Goal: Task Accomplishment & Management: Use online tool/utility

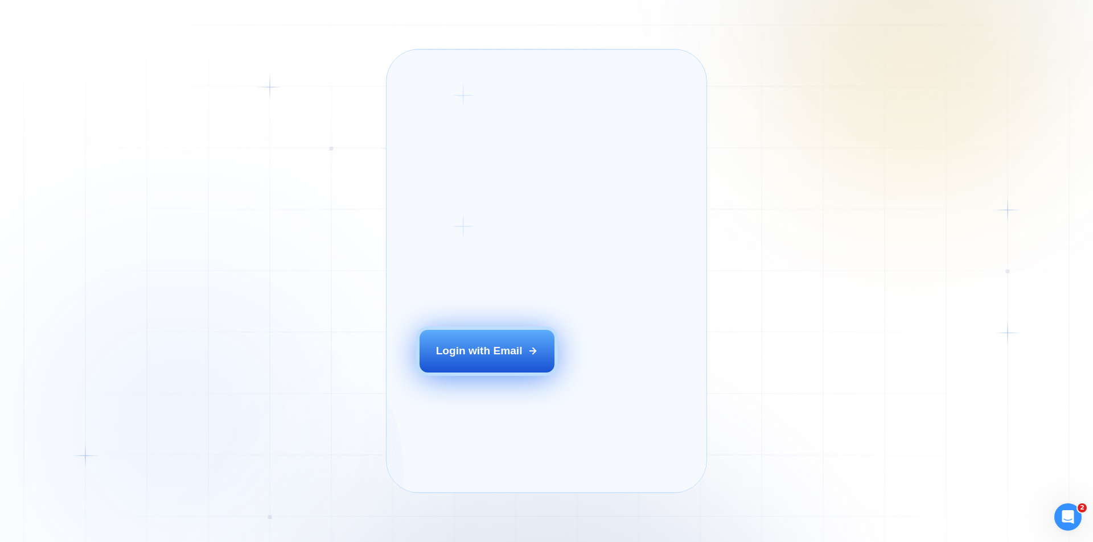
click at [480, 362] on button "Login with Email" at bounding box center [486, 351] width 135 height 42
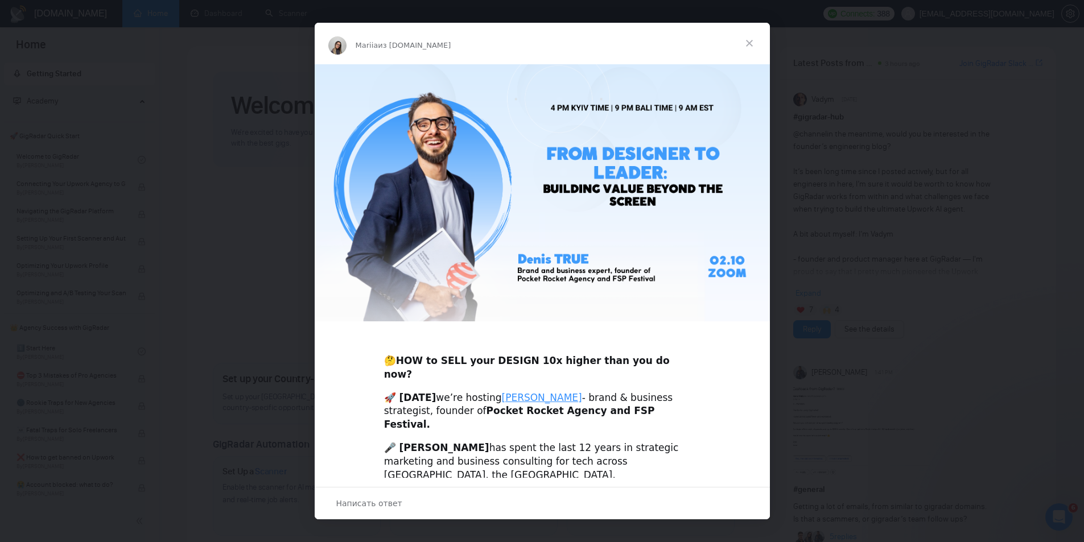
click at [745, 46] on span "Закрыть" at bounding box center [749, 43] width 41 height 41
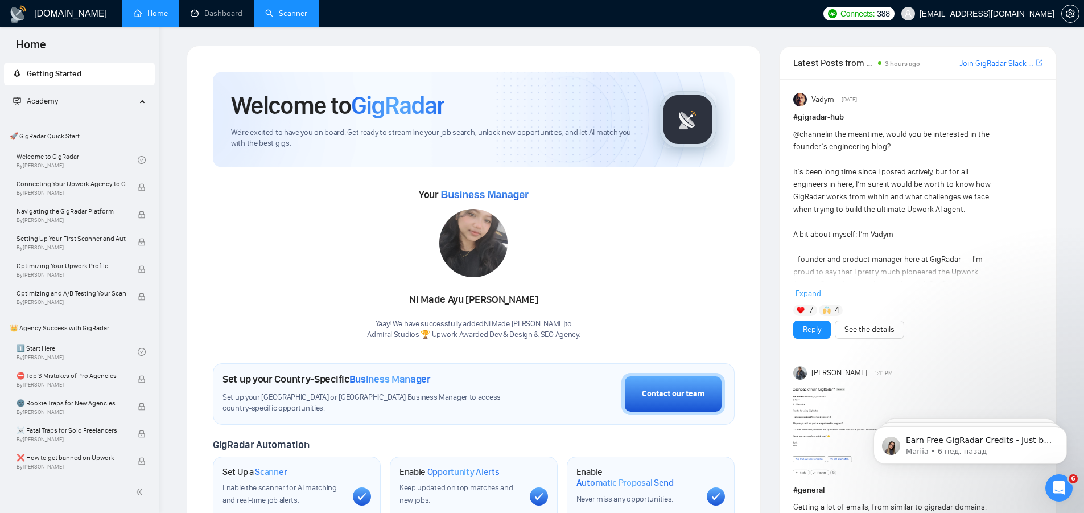
click at [282, 13] on link "Scanner" at bounding box center [286, 14] width 42 height 10
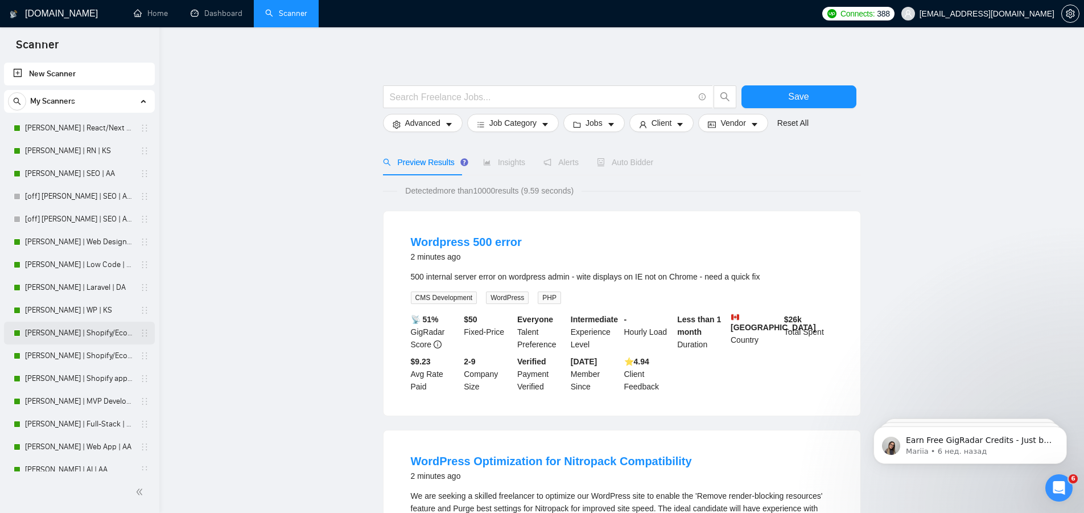
click at [66, 328] on link "Andrew | Shopify/Ecom | DA - lower requirements" at bounding box center [79, 333] width 108 height 23
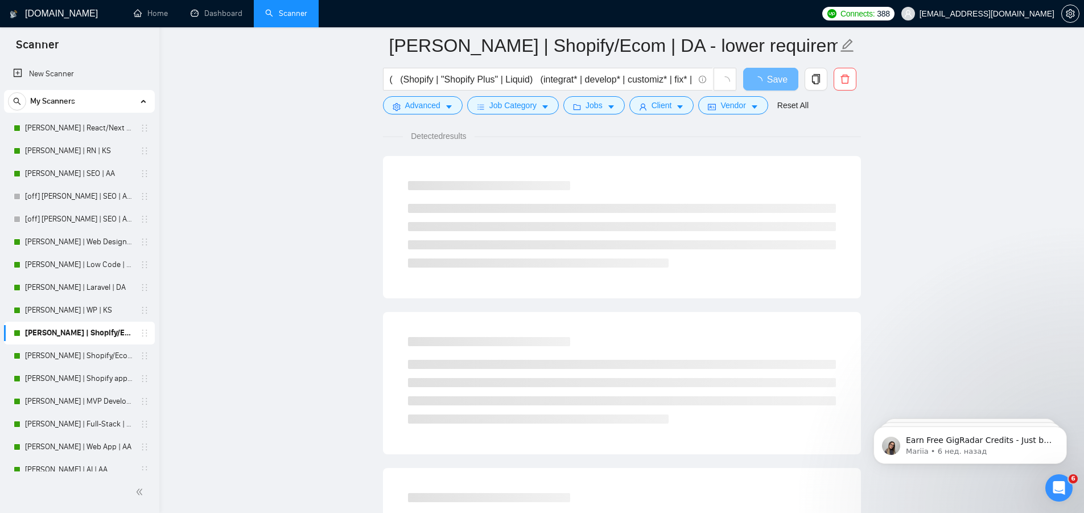
scroll to position [57, 0]
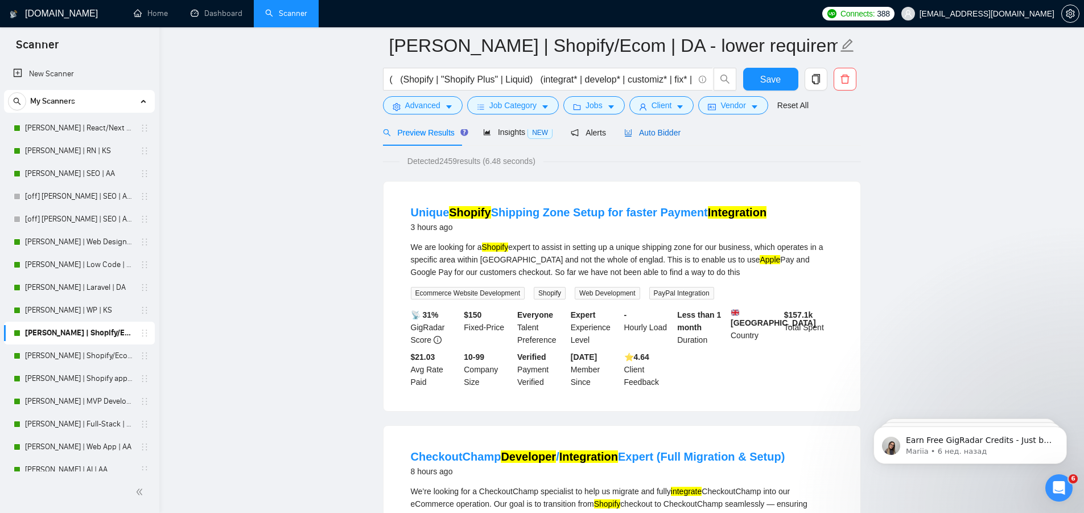
click at [654, 130] on span "Auto Bidder" at bounding box center [652, 132] width 56 height 9
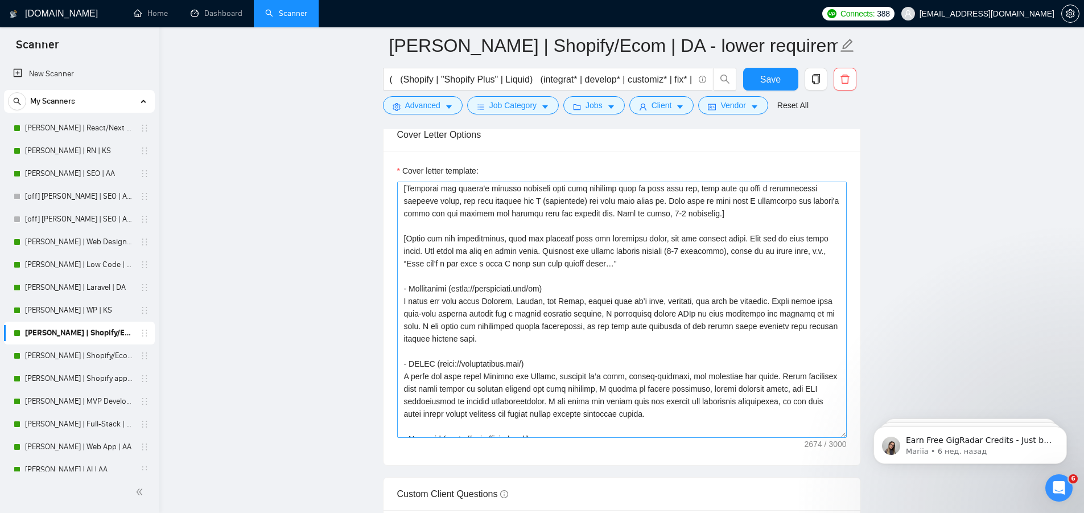
scroll to position [114, 0]
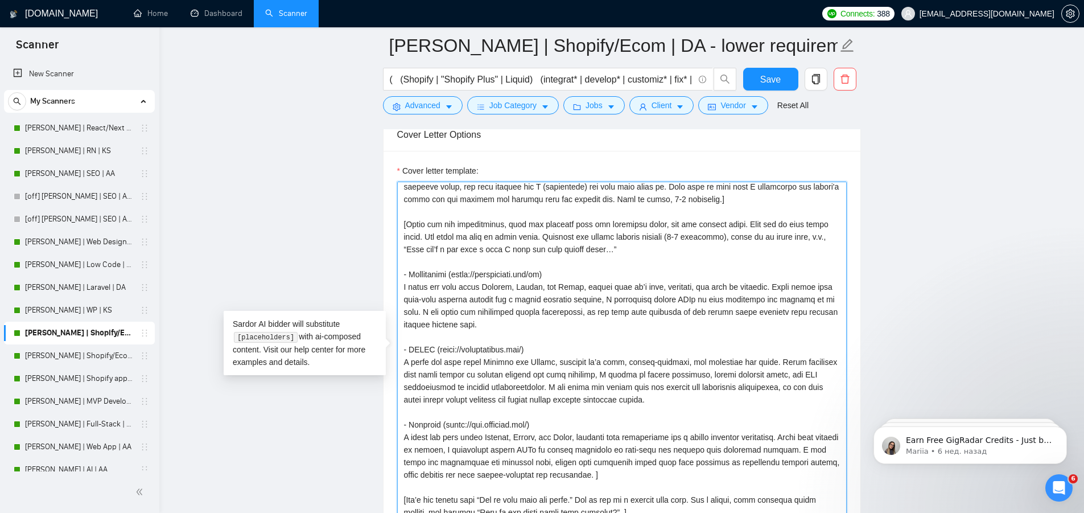
drag, startPoint x: 841, startPoint y: 435, endPoint x: 851, endPoint y: 519, distance: 84.2
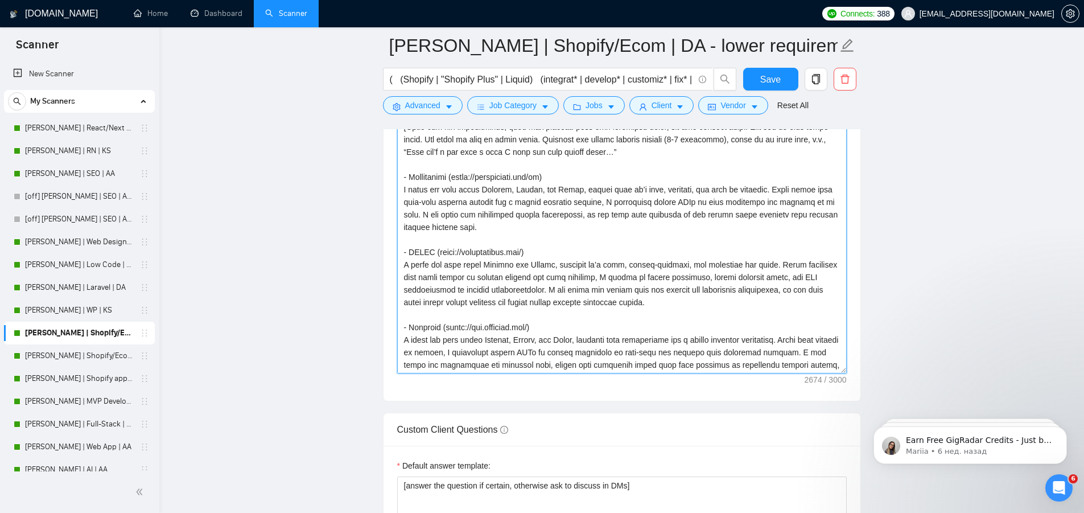
scroll to position [0, 0]
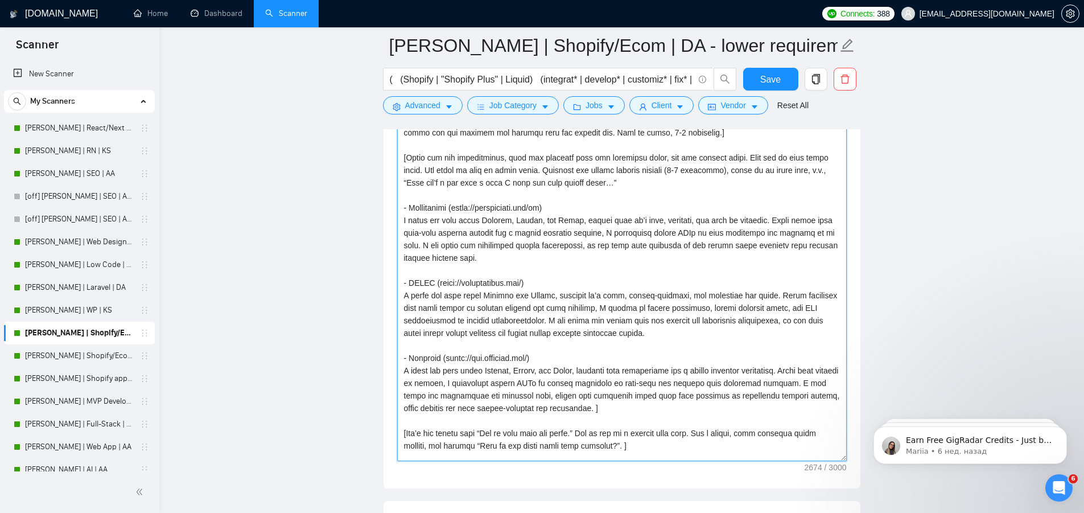
drag, startPoint x: 847, startPoint y: 370, endPoint x: 850, endPoint y: 458, distance: 87.7
click at [850, 458] on div "Cover letter template:" at bounding box center [622, 234] width 477 height 508
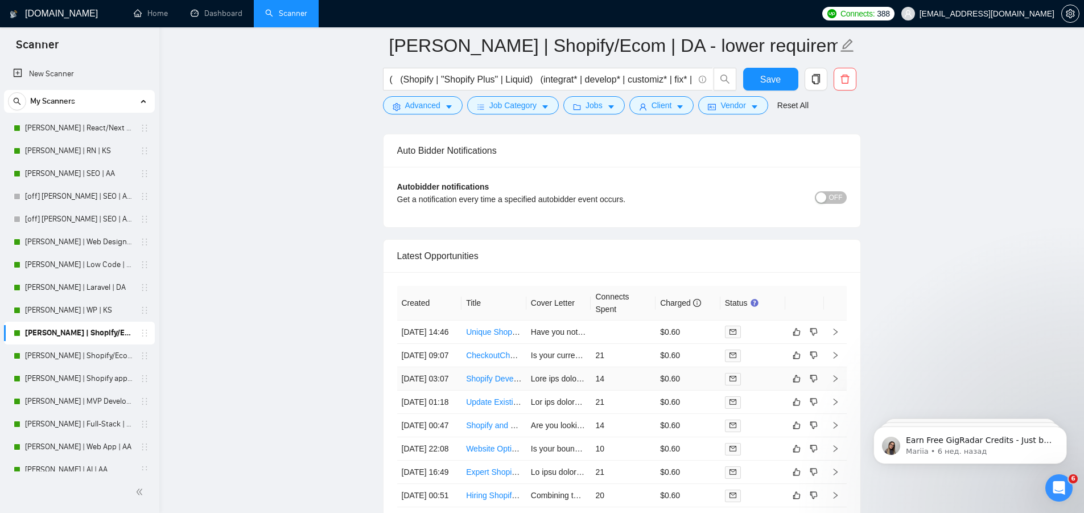
scroll to position [3016, 0]
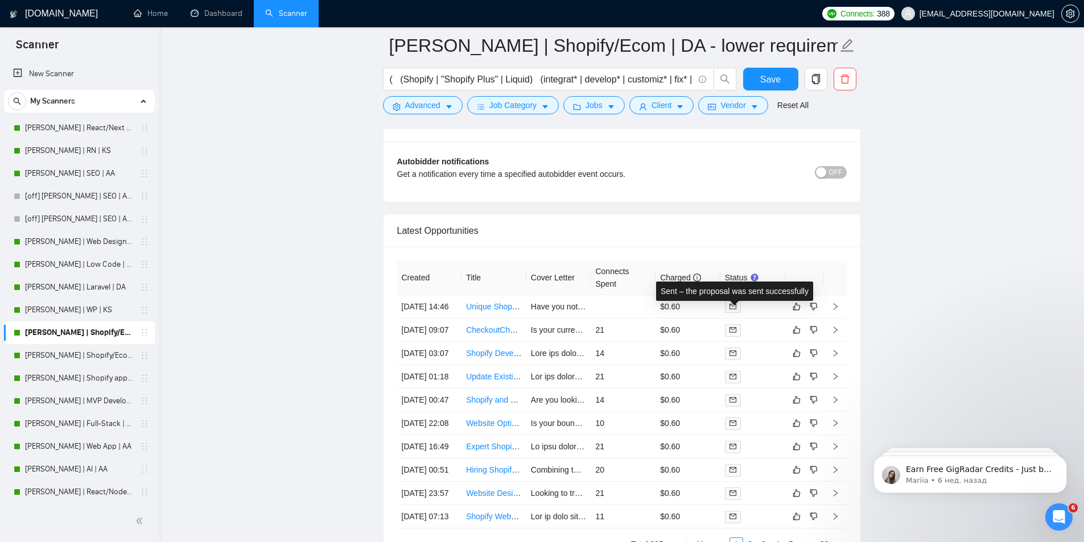
drag, startPoint x: 733, startPoint y: 309, endPoint x: 625, endPoint y: 293, distance: 108.7
click at [625, 293] on th "Connects Spent" at bounding box center [623, 278] width 65 height 35
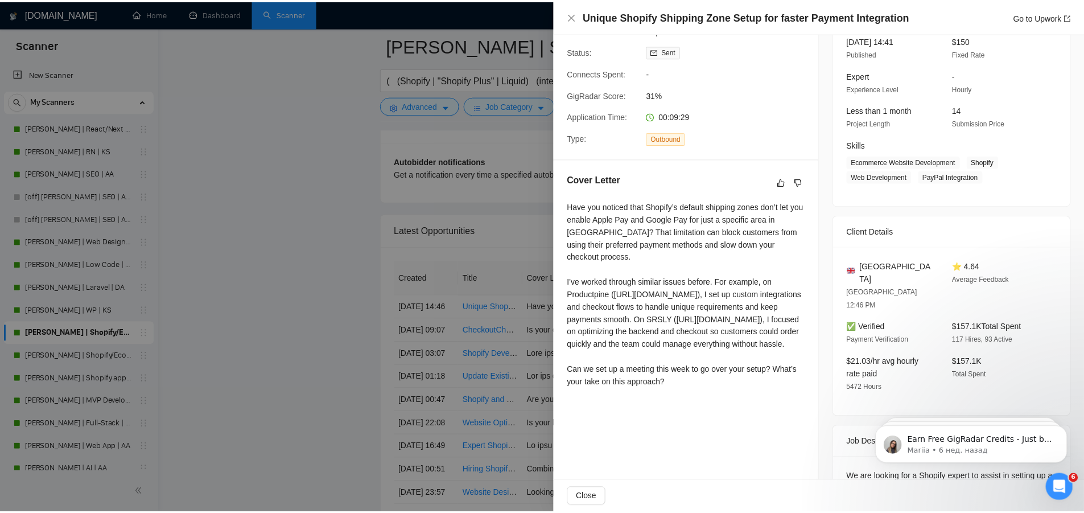
scroll to position [114, 0]
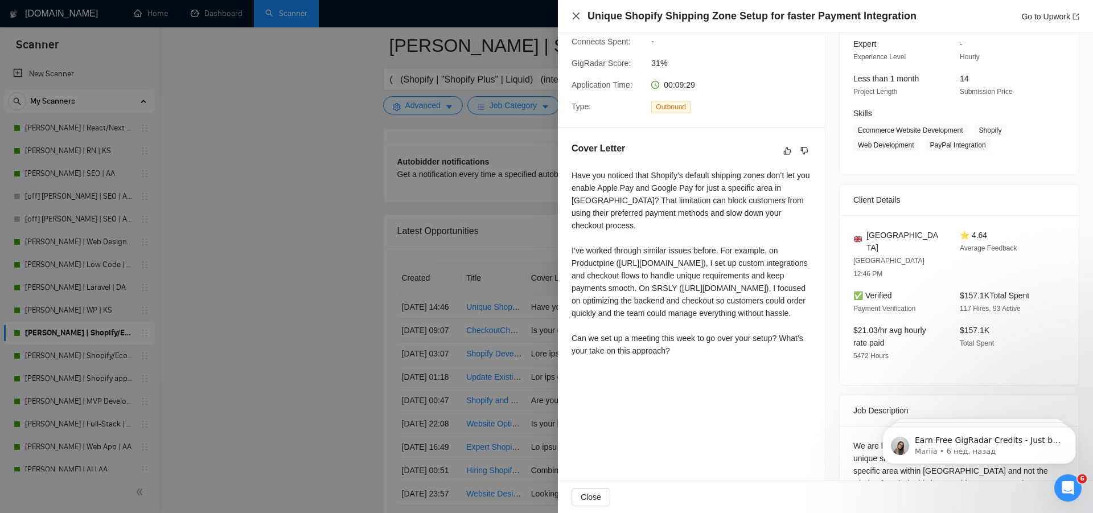
click at [573, 19] on icon "close" at bounding box center [575, 16] width 7 height 7
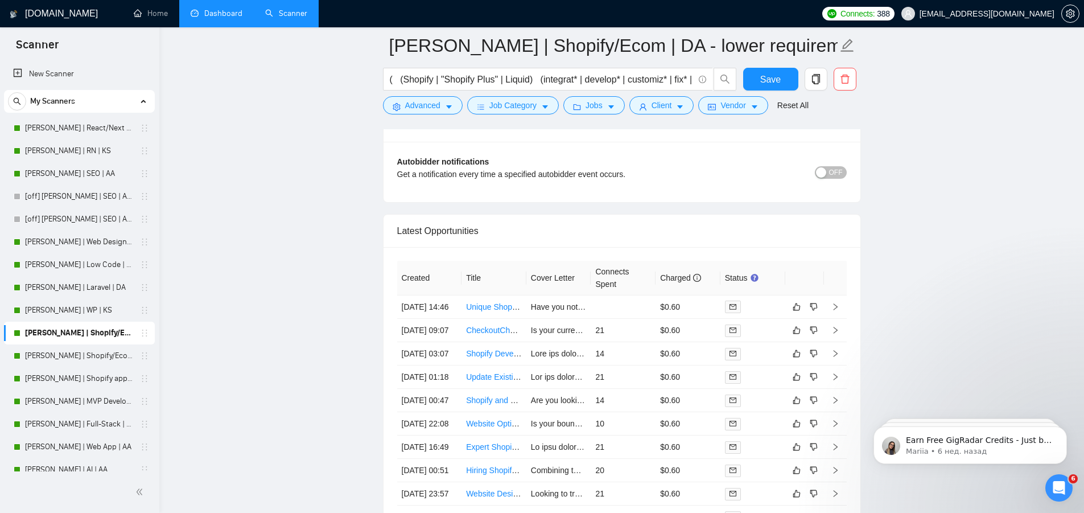
click at [217, 18] on link "Dashboard" at bounding box center [217, 14] width 52 height 10
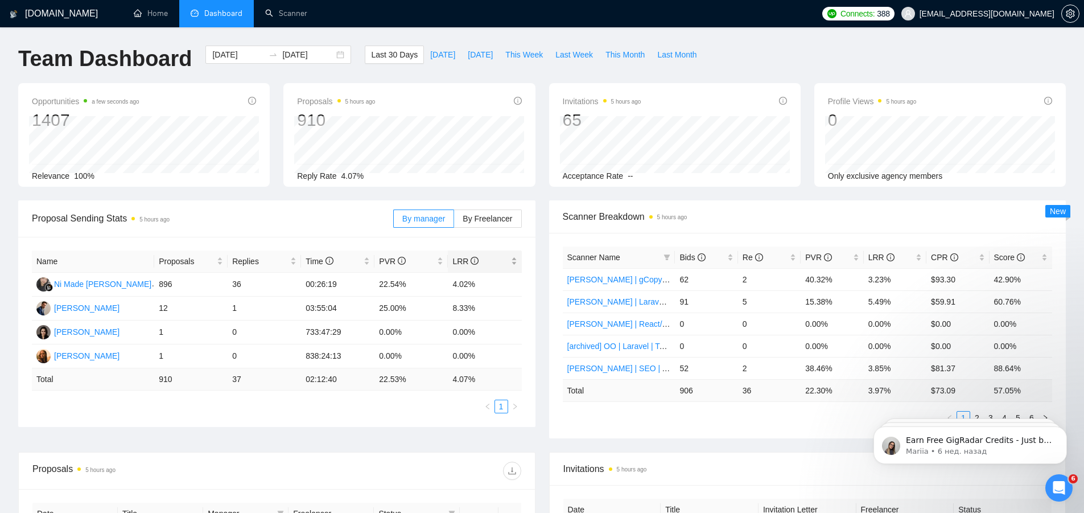
click at [461, 258] on span "LRR" at bounding box center [465, 261] width 26 height 9
click at [462, 263] on span "LRR" at bounding box center [465, 261] width 26 height 9
click at [485, 222] on span "By Freelancer" at bounding box center [488, 218] width 50 height 9
click at [485, 221] on span "By Freelancer" at bounding box center [488, 218] width 50 height 9
click at [454, 221] on input "By Freelancer" at bounding box center [454, 221] width 0 height 0
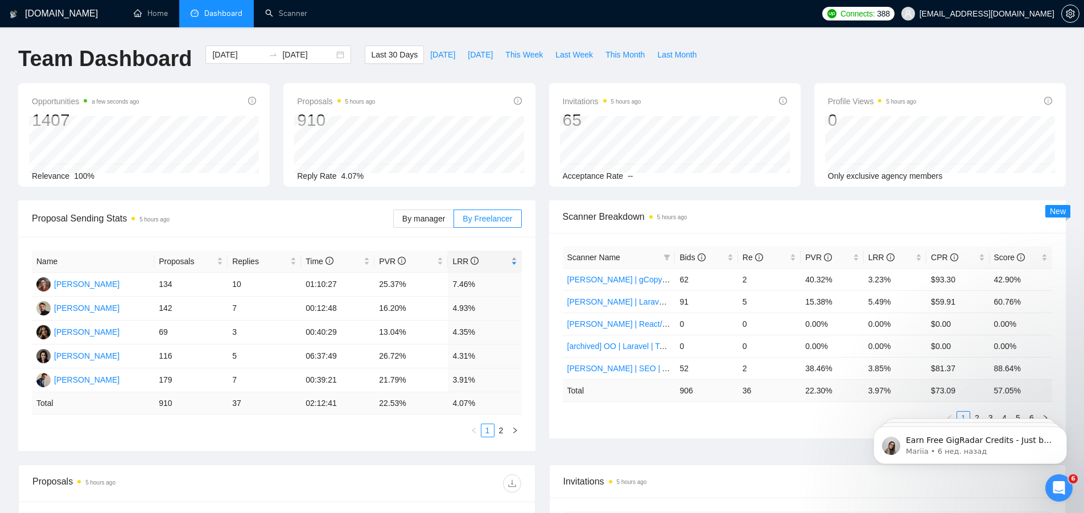
click at [465, 258] on span "LRR" at bounding box center [465, 261] width 26 height 9
click at [456, 260] on span "LRR" at bounding box center [465, 261] width 26 height 9
click at [462, 258] on span "LRR" at bounding box center [465, 261] width 26 height 9
drag, startPoint x: 321, startPoint y: 171, endPoint x: 369, endPoint y: 172, distance: 47.8
click at [369, 172] on div "Proposals 5 hours ago 910 2025-09-20 Replied 0 Reply Rate 4.07%" at bounding box center [409, 135] width 252 height 104
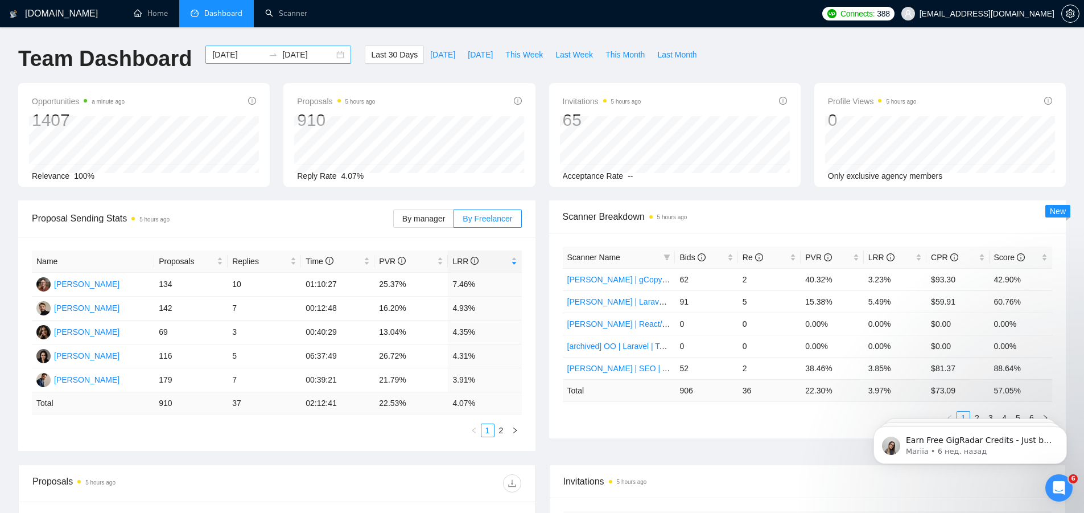
click at [269, 53] on icon "swap-right" at bounding box center [273, 54] width 9 height 9
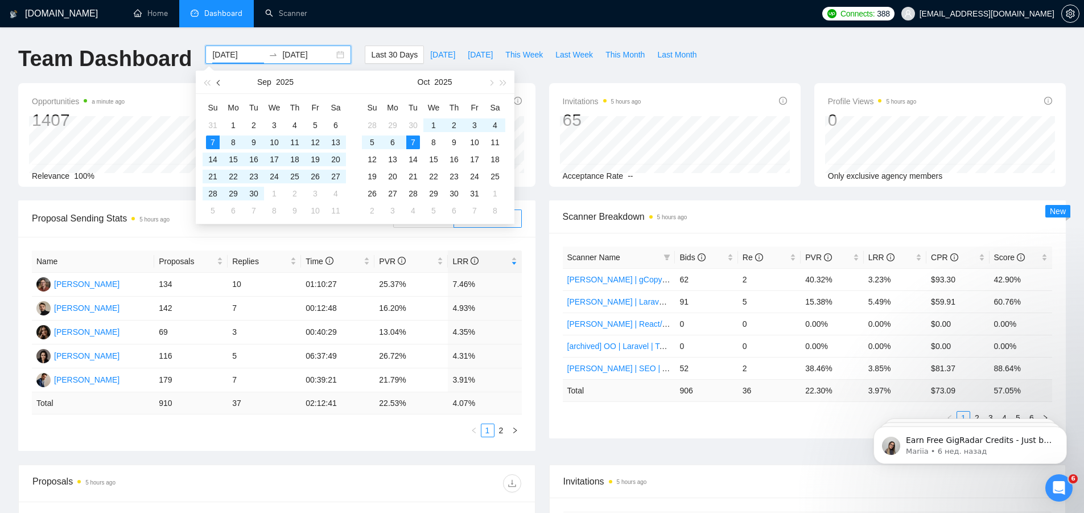
click at [220, 84] on span "button" at bounding box center [220, 83] width 6 height 6
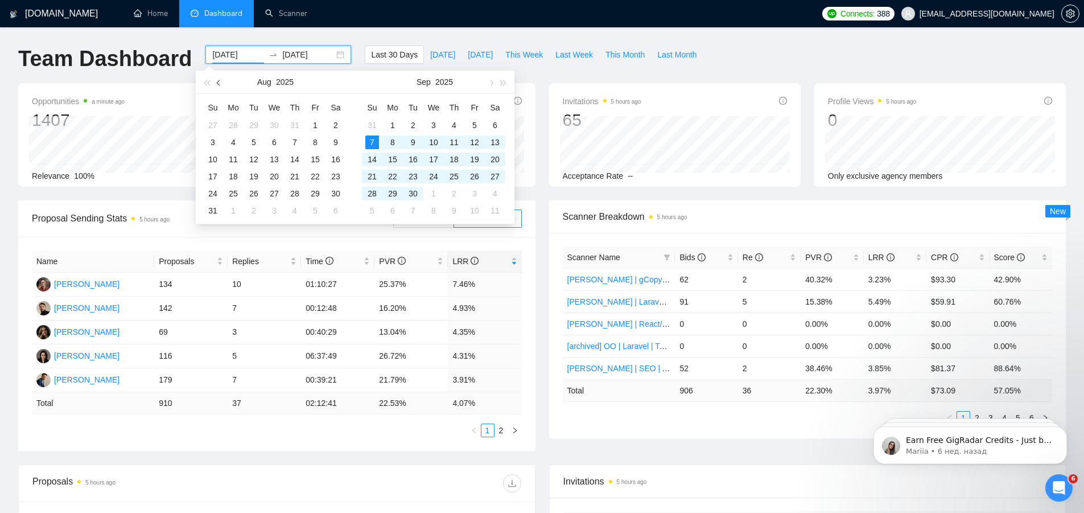
click at [220, 84] on span "button" at bounding box center [220, 83] width 6 height 6
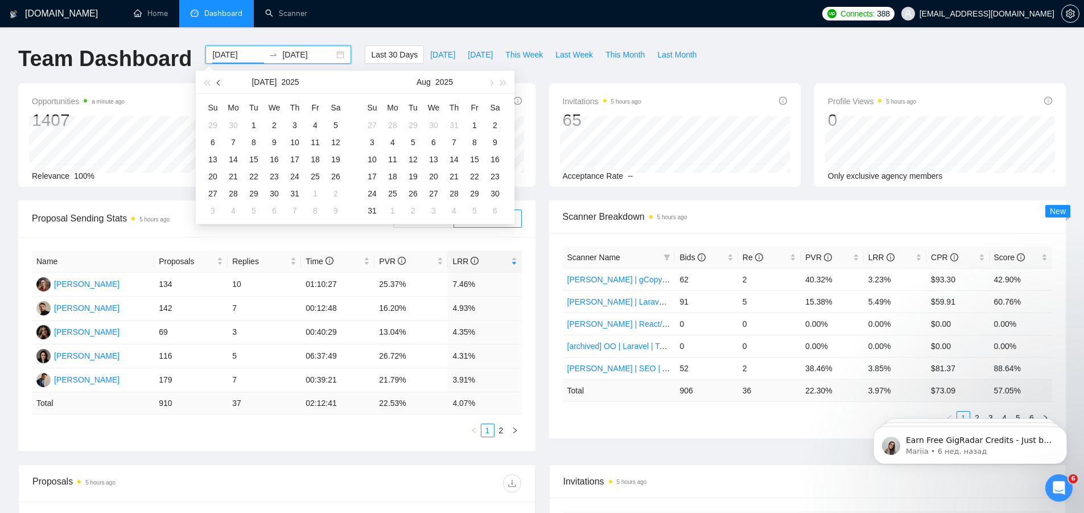
click at [220, 84] on span "button" at bounding box center [220, 83] width 6 height 6
type input "2025-05-01"
click at [292, 123] on div "1" at bounding box center [295, 125] width 14 height 14
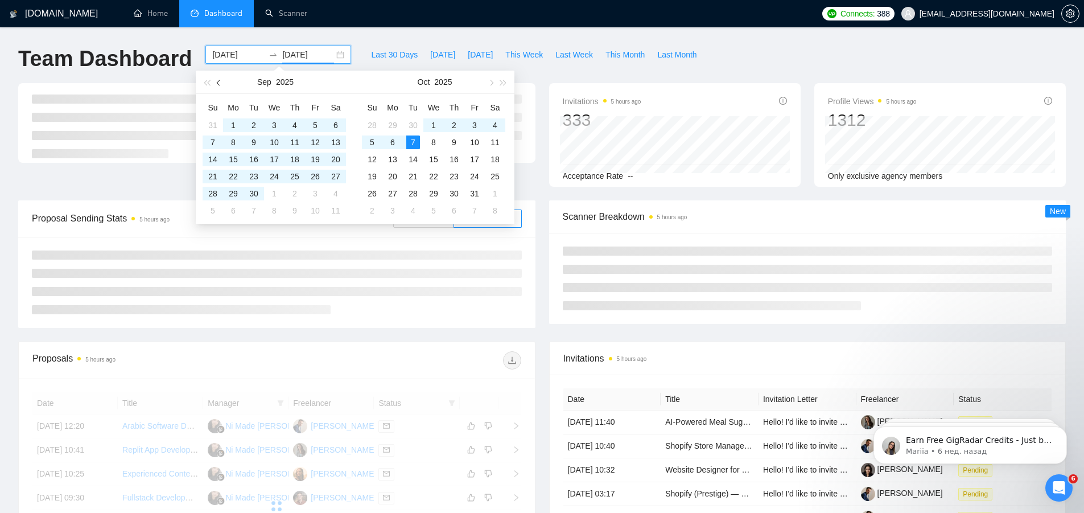
click at [219, 84] on span "button" at bounding box center [220, 83] width 6 height 6
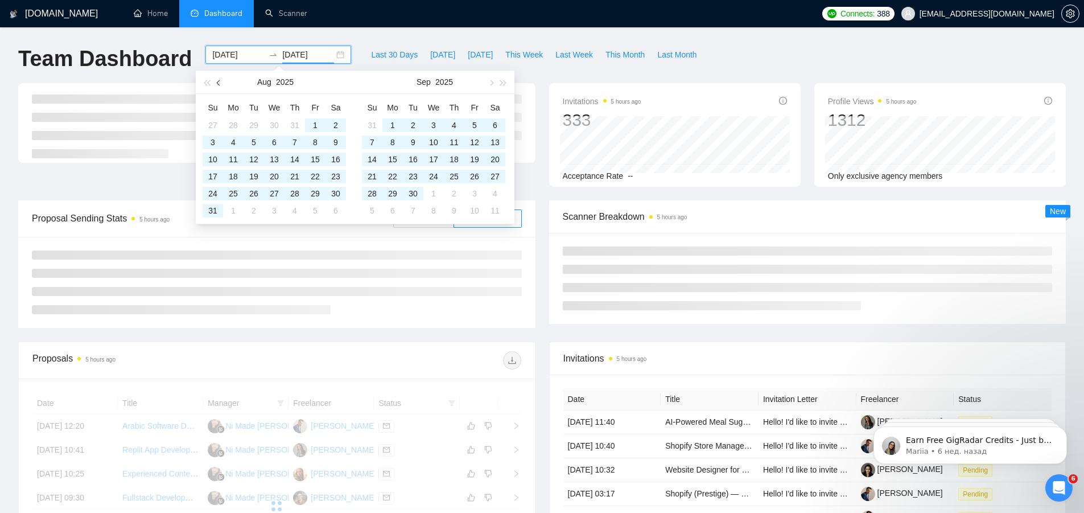
click at [219, 84] on span "button" at bounding box center [220, 83] width 6 height 6
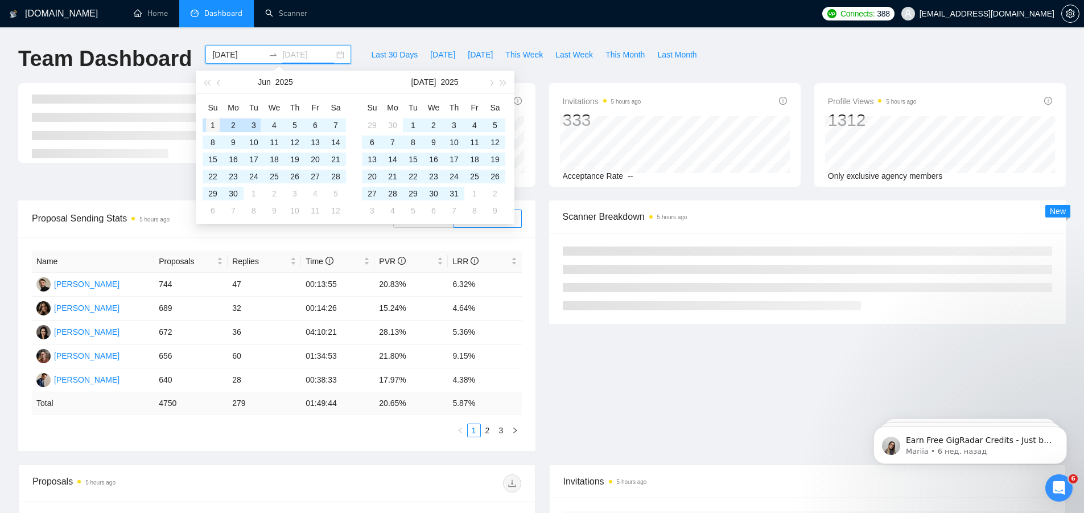
type input "2025-06-01"
click at [215, 122] on div "1" at bounding box center [213, 125] width 14 height 14
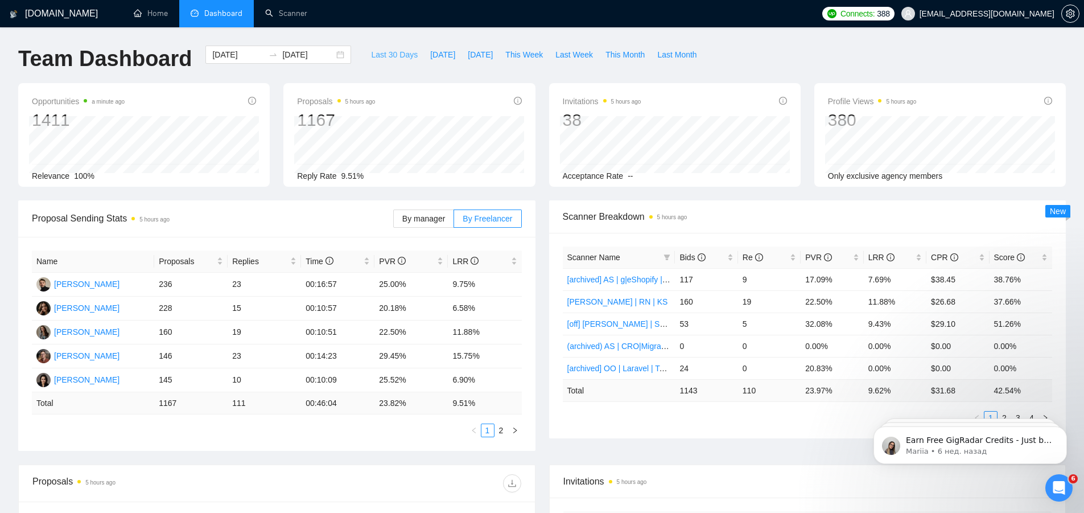
click at [385, 52] on span "Last 30 Days" at bounding box center [394, 54] width 47 height 13
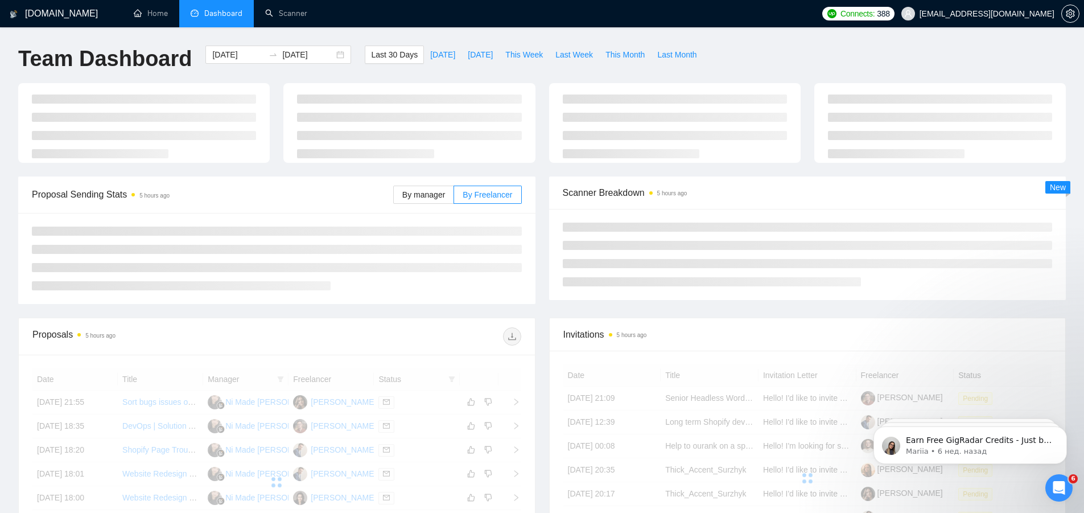
type input "2025-09-07"
type input "2025-10-07"
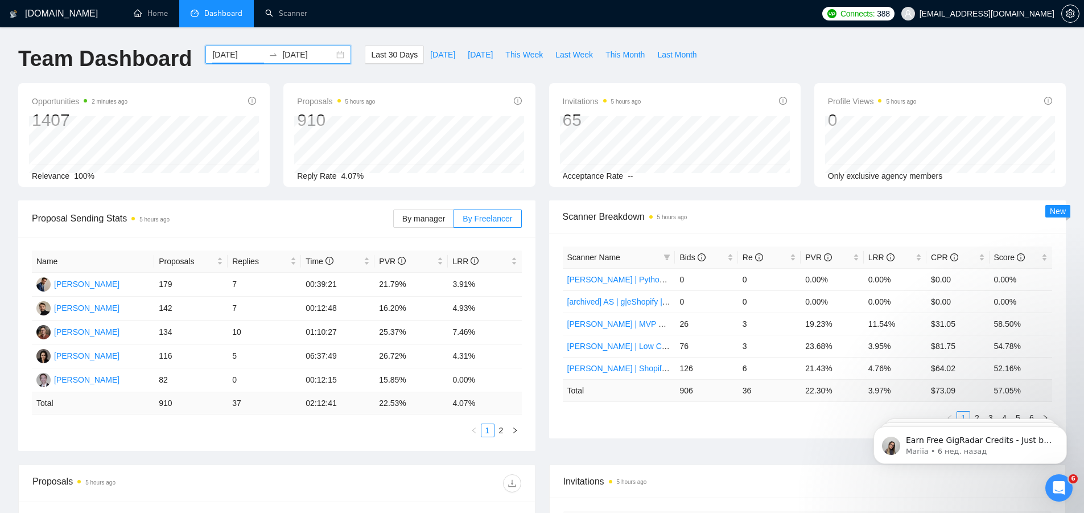
click at [230, 60] on input "2025-09-07" at bounding box center [238, 54] width 52 height 13
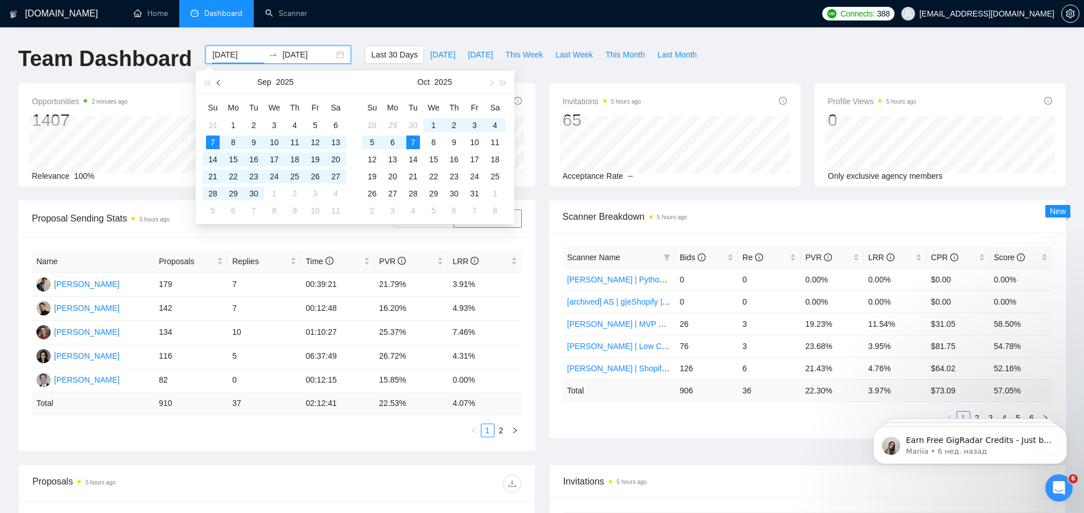
click at [221, 84] on button "button" at bounding box center [219, 82] width 13 height 23
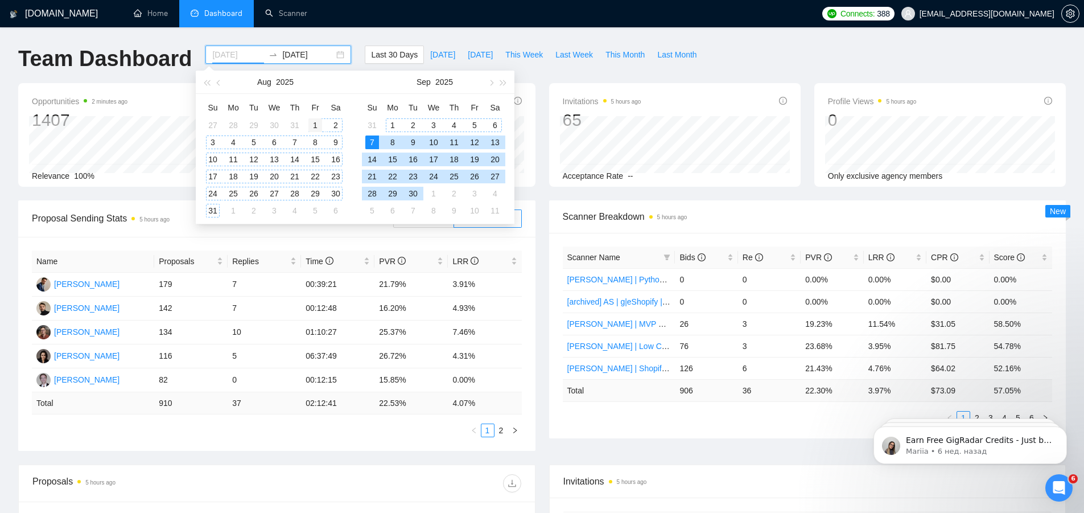
type input "2025-08-01"
click at [314, 123] on div "1" at bounding box center [315, 125] width 14 height 14
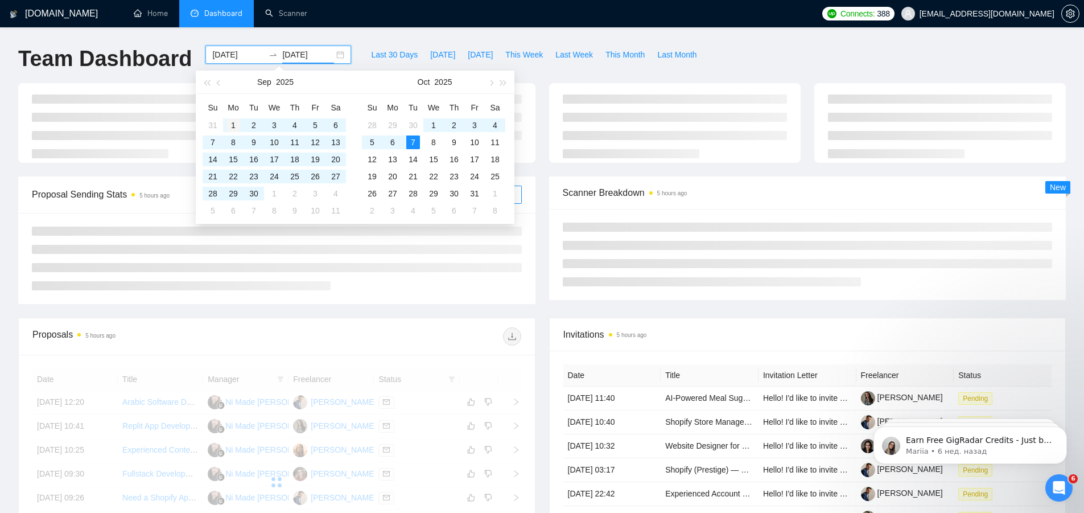
type input "2025-09-01"
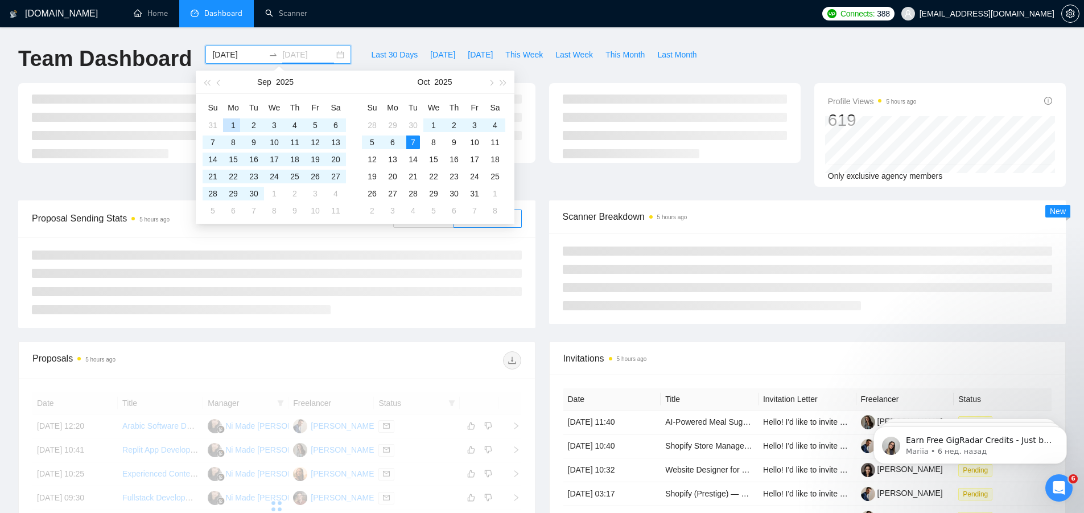
click at [232, 123] on div "1" at bounding box center [233, 125] width 14 height 14
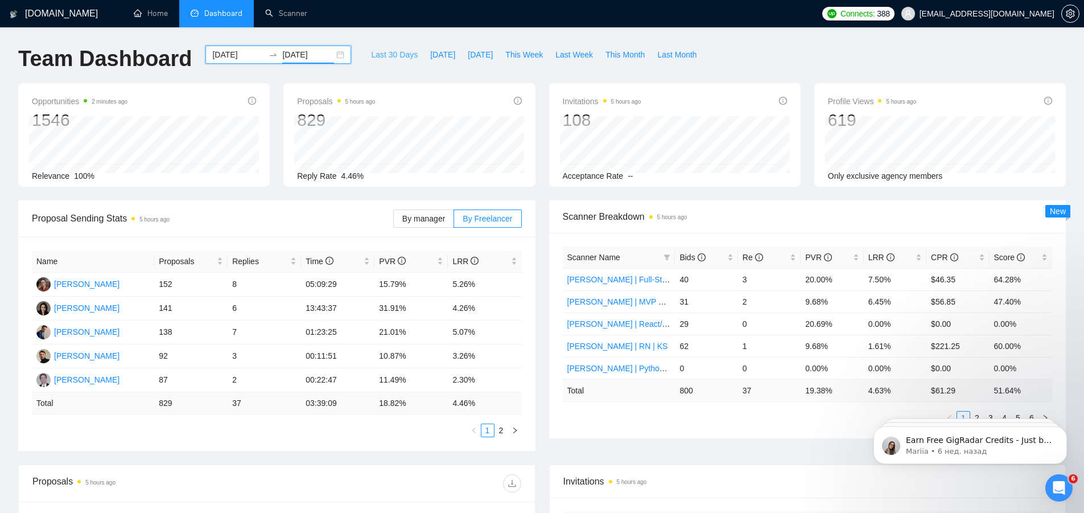
click at [390, 53] on span "Last 30 Days" at bounding box center [394, 54] width 47 height 13
type input "2025-09-07"
type input "2025-10-07"
click at [520, 56] on span "This Week" at bounding box center [524, 54] width 38 height 13
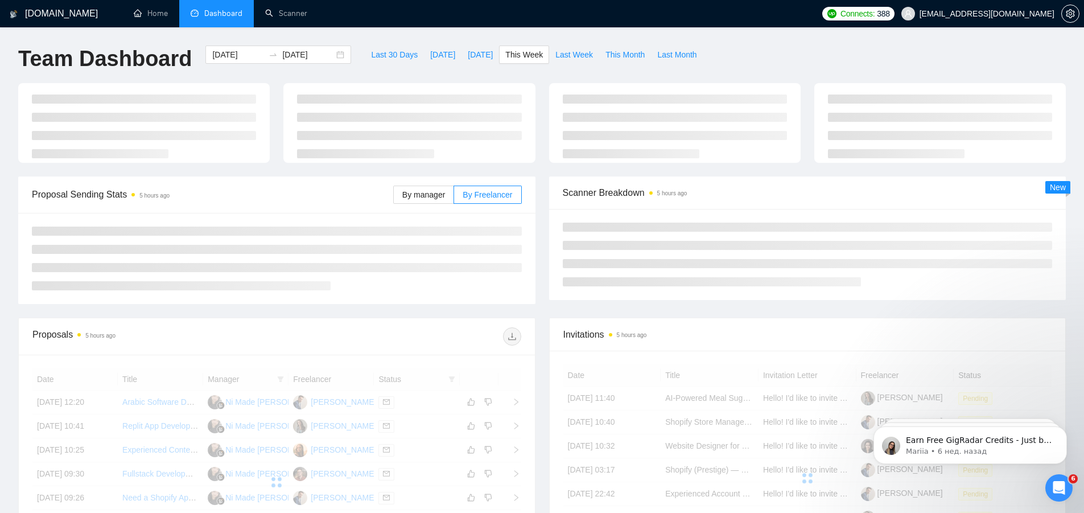
type input "2025-10-06"
type input "2025-10-12"
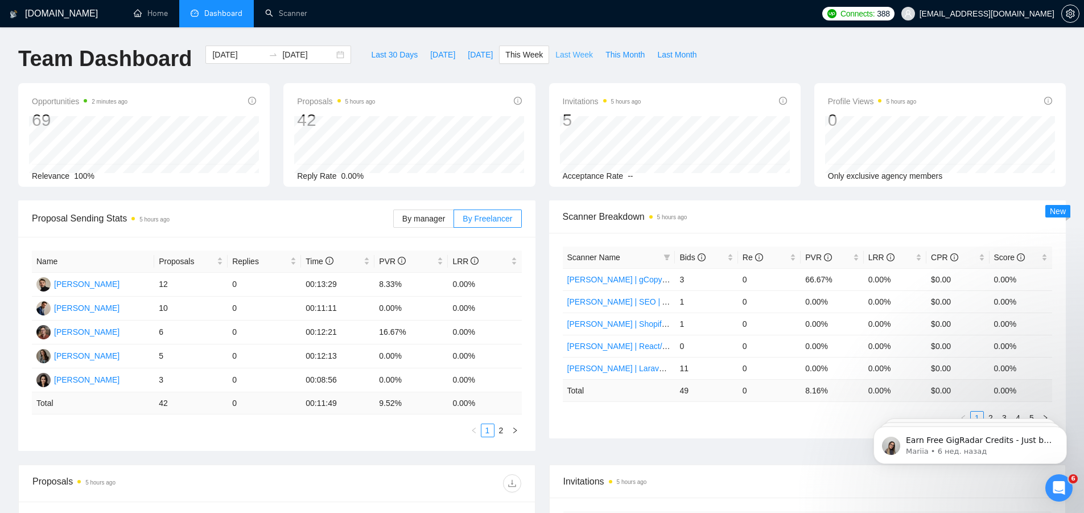
click at [557, 56] on span "Last Week" at bounding box center [574, 54] width 38 height 13
type input "2025-09-29"
type input "2025-10-05"
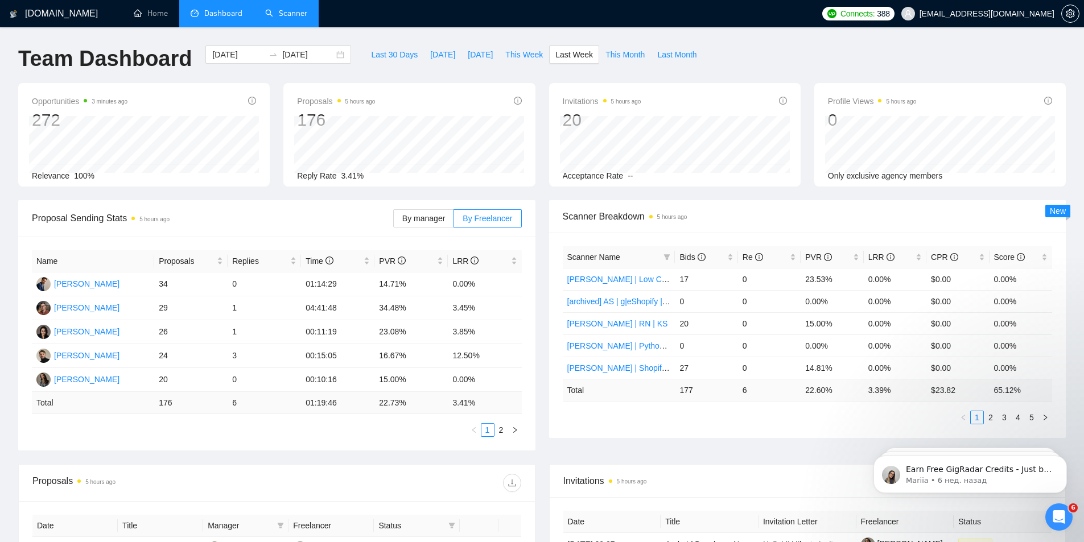
click at [286, 18] on link "Scanner" at bounding box center [286, 14] width 42 height 10
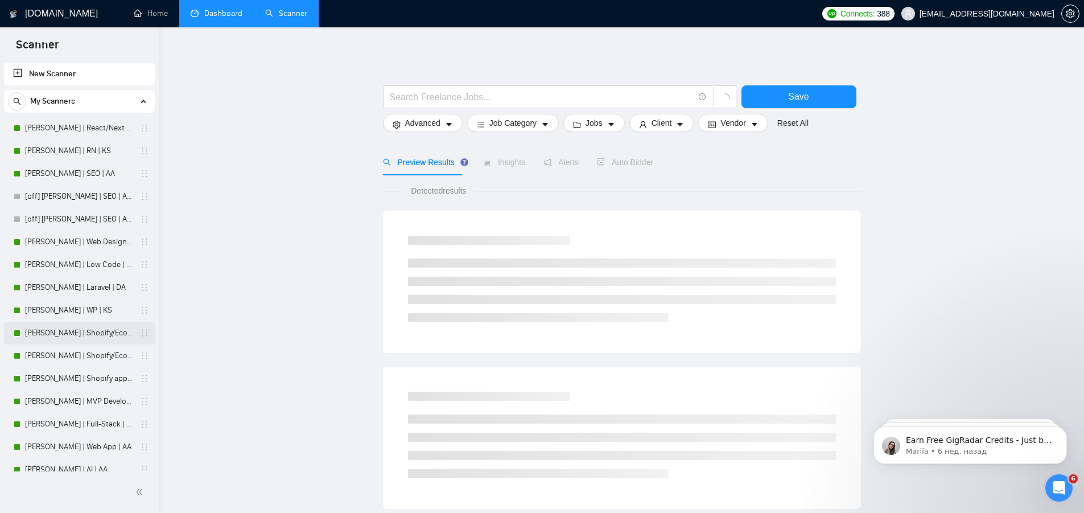
click at [44, 332] on link "Andrew | Shopify/Ecom | DA - lower requirements" at bounding box center [79, 333] width 108 height 23
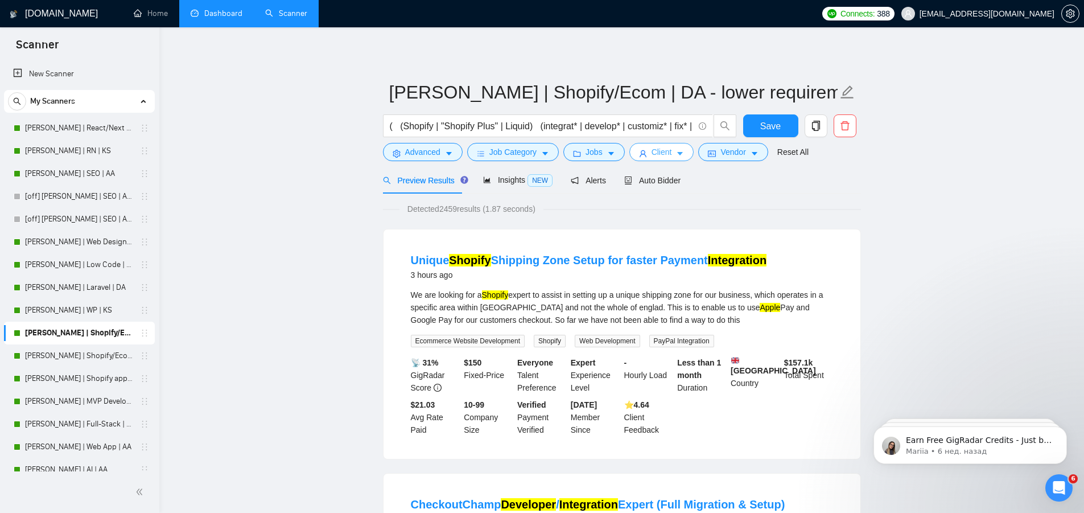
click at [656, 154] on span "Client" at bounding box center [662, 152] width 20 height 13
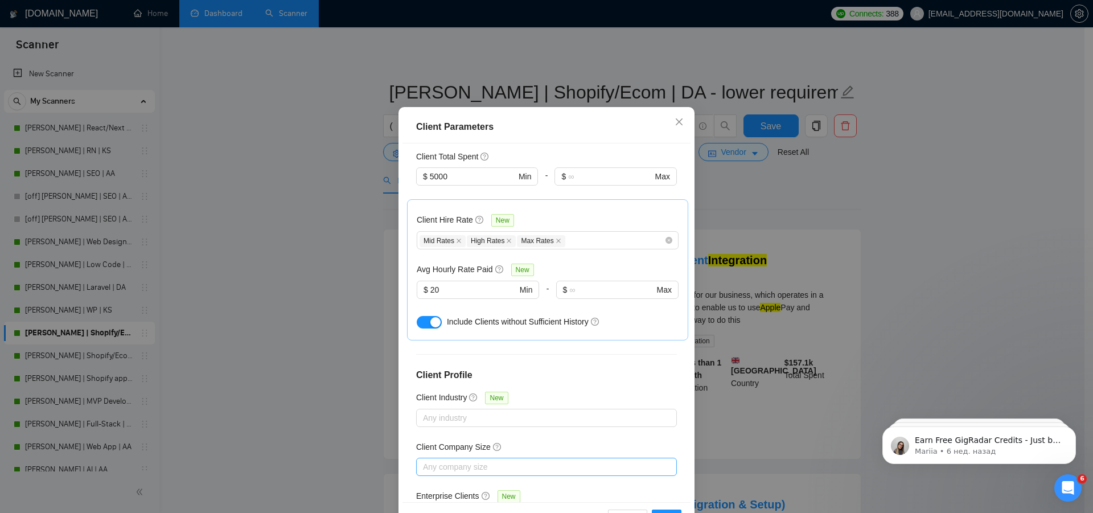
scroll to position [64, 0]
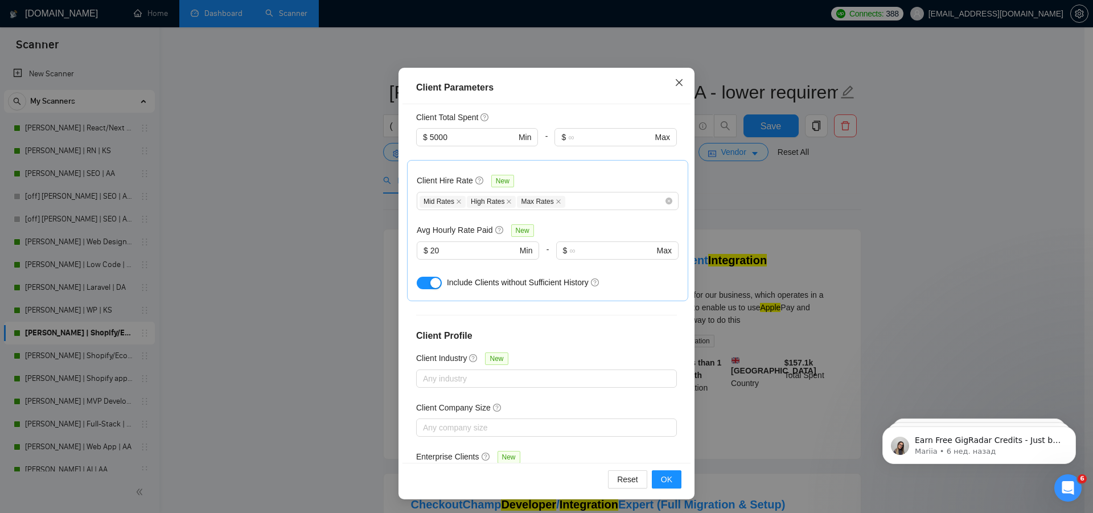
click at [679, 87] on icon "close" at bounding box center [678, 82] width 9 height 9
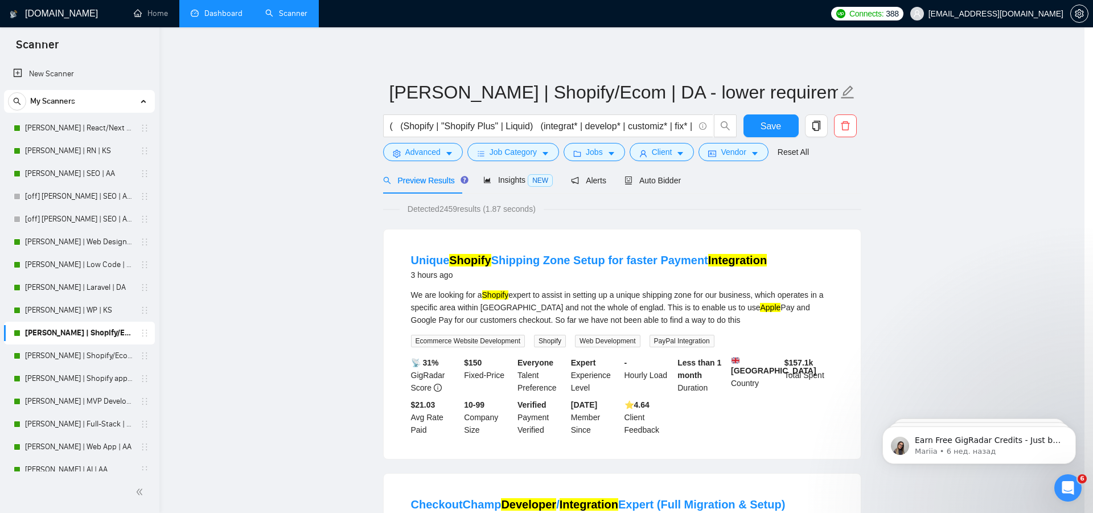
scroll to position [1, 0]
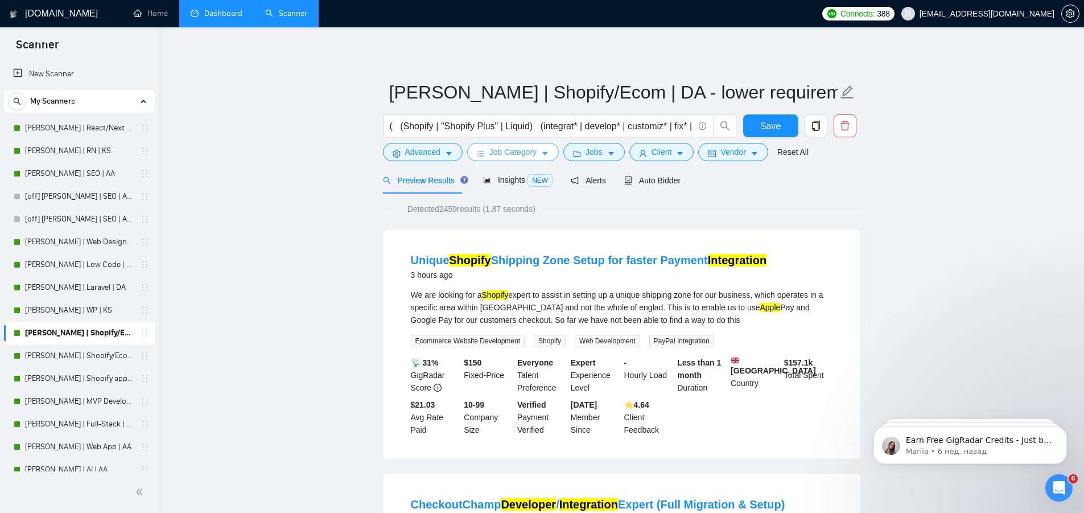
click at [512, 153] on span "Job Category" at bounding box center [512, 152] width 47 height 13
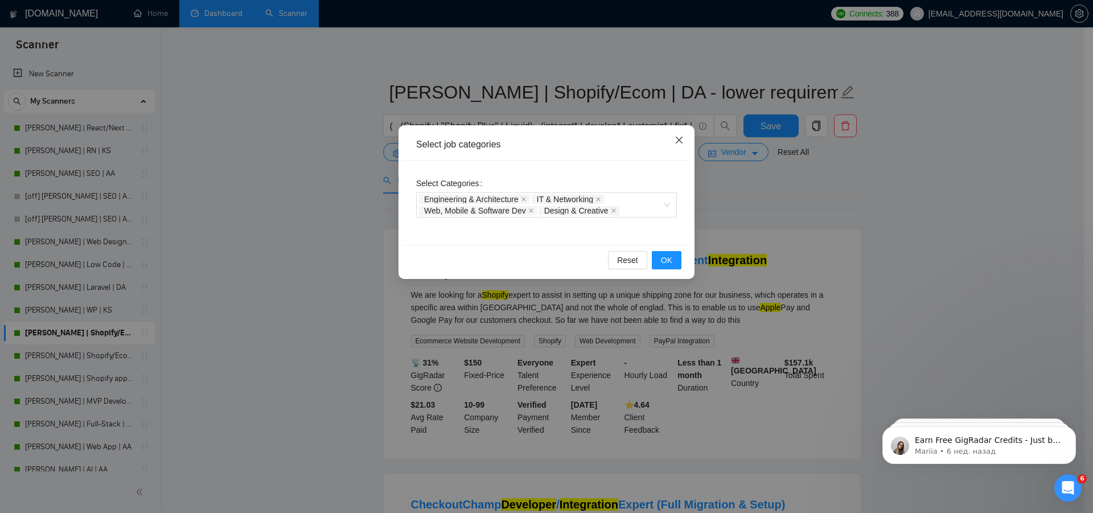
click at [684, 136] on span "Close" at bounding box center [679, 140] width 31 height 31
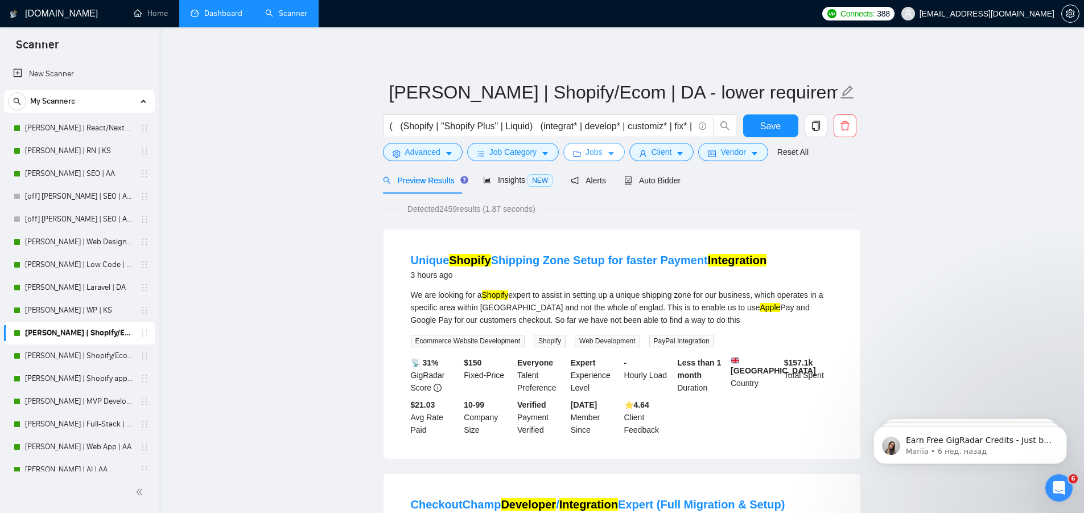
click at [603, 154] on button "Jobs" at bounding box center [593, 152] width 61 height 18
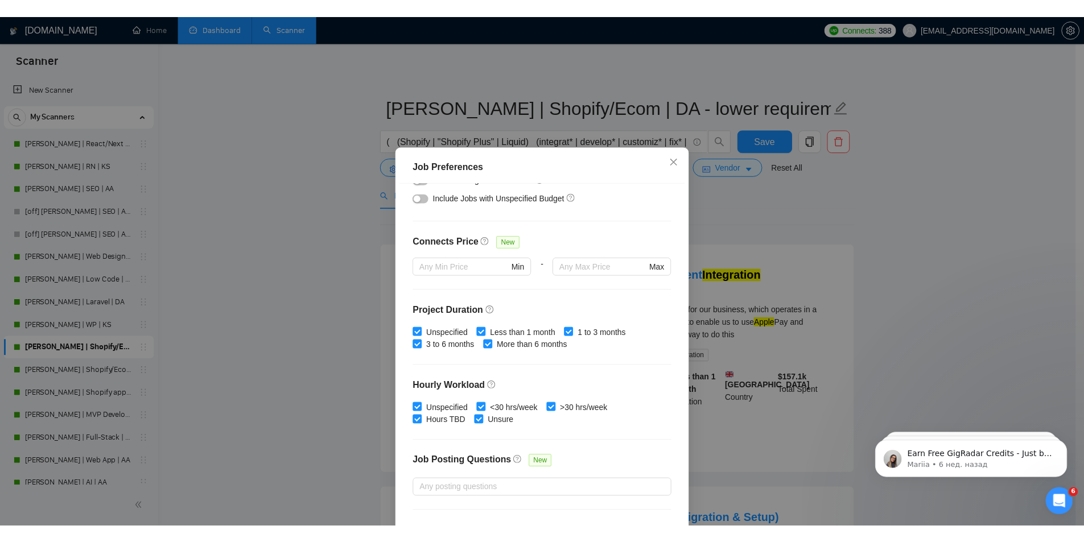
scroll to position [282, 0]
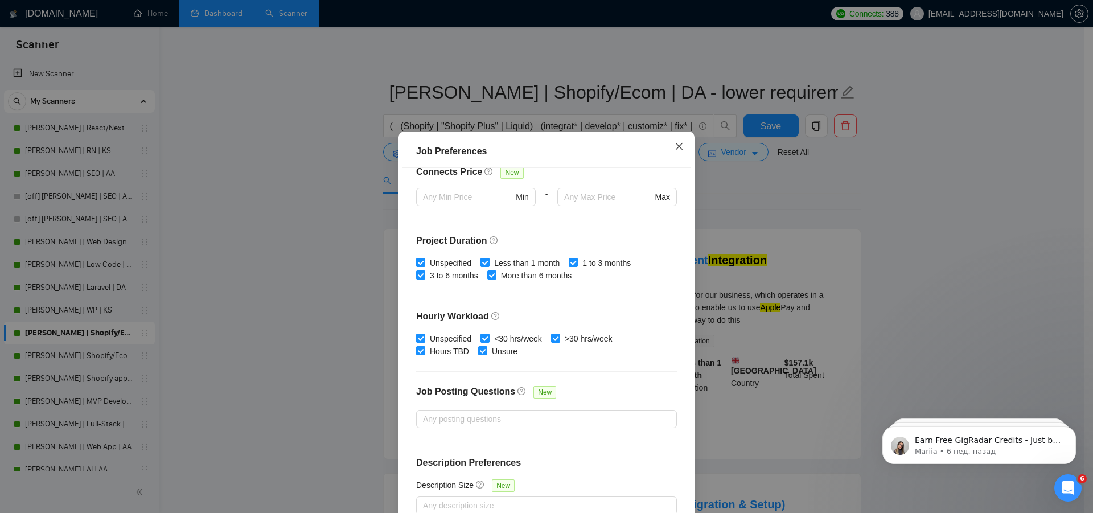
click at [674, 145] on icon "close" at bounding box center [678, 146] width 9 height 9
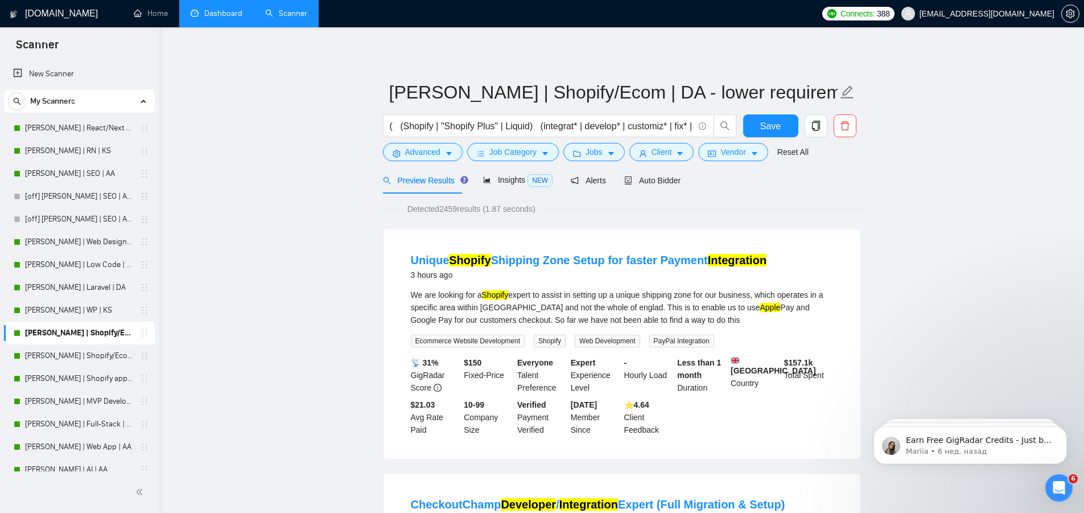
click at [215, 9] on link "Dashboard" at bounding box center [217, 14] width 52 height 10
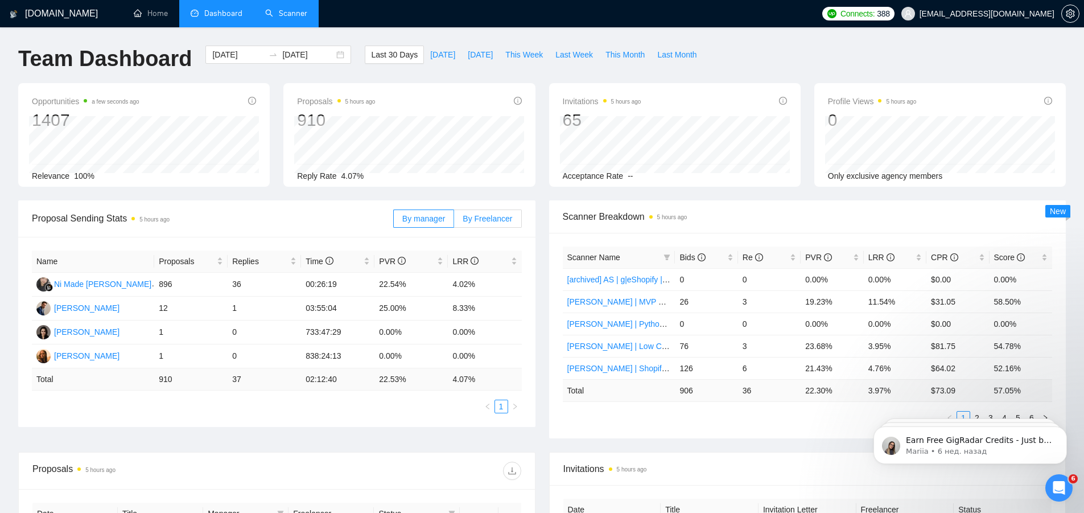
click at [493, 216] on span "By Freelancer" at bounding box center [488, 218] width 50 height 9
click at [454, 221] on input "By Freelancer" at bounding box center [454, 221] width 0 height 0
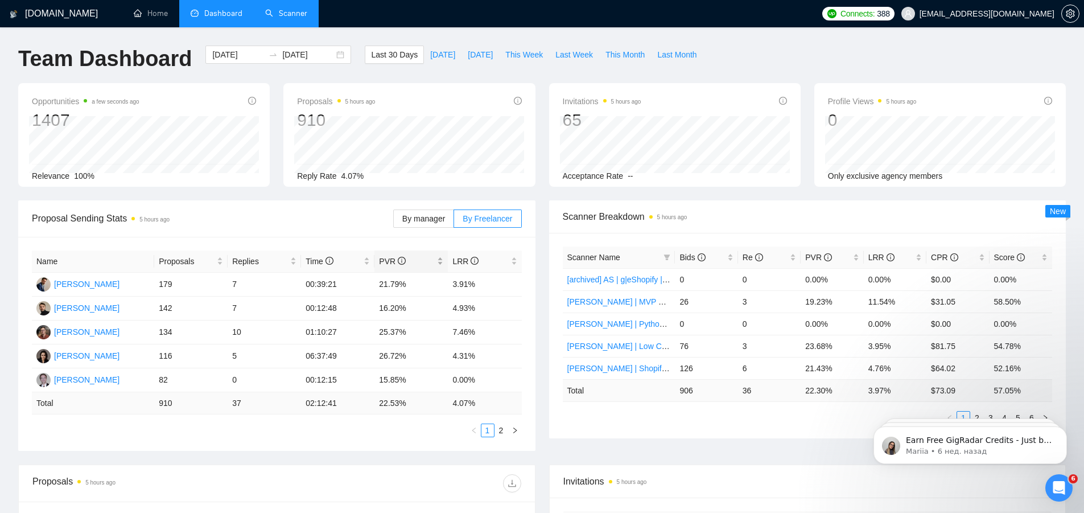
click at [390, 259] on span "PVR" at bounding box center [392, 261] width 27 height 9
click at [381, 258] on span "PVR" at bounding box center [392, 261] width 27 height 9
click at [504, 426] on link "2" at bounding box center [501, 430] width 13 height 13
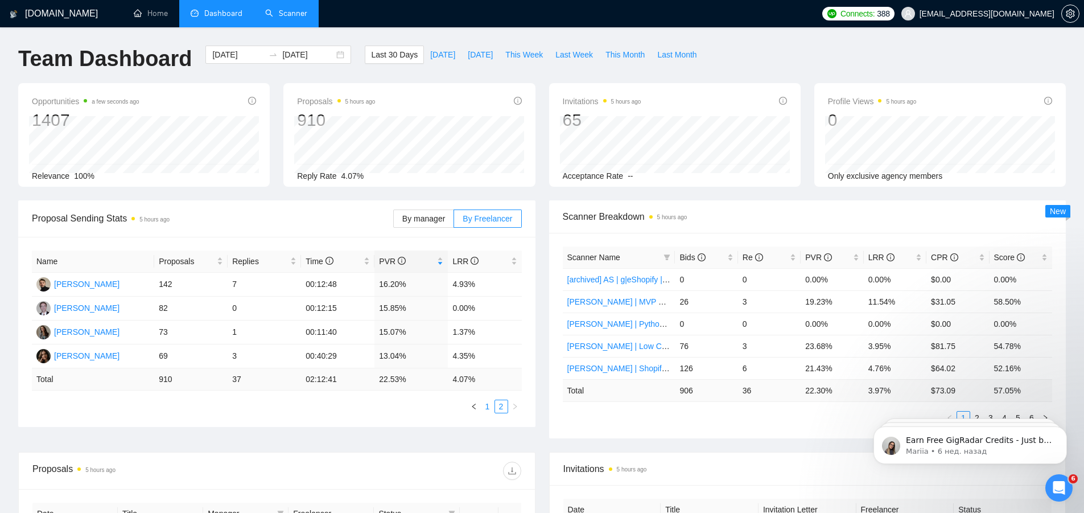
click at [486, 406] on link "1" at bounding box center [487, 406] width 13 height 13
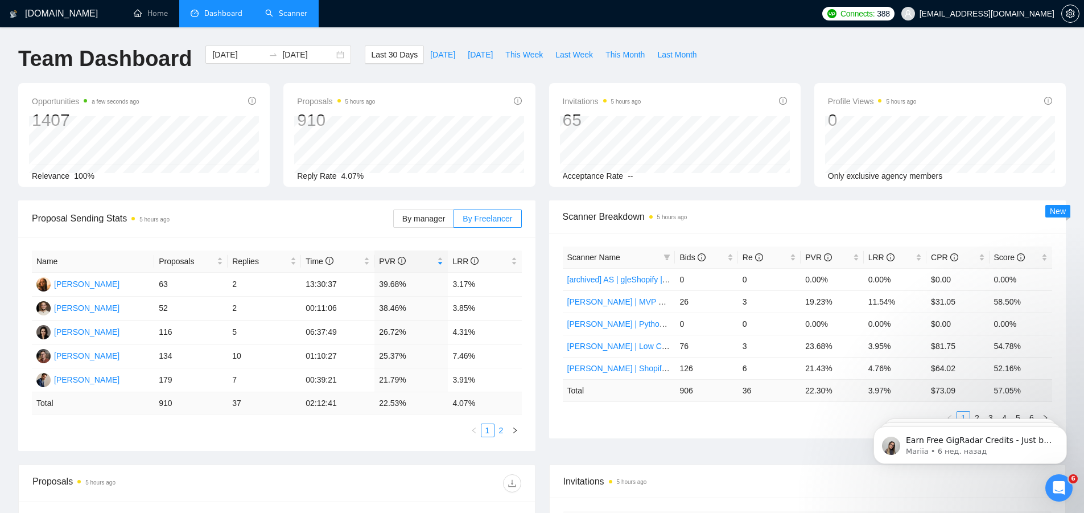
click at [503, 430] on link "2" at bounding box center [501, 430] width 13 height 13
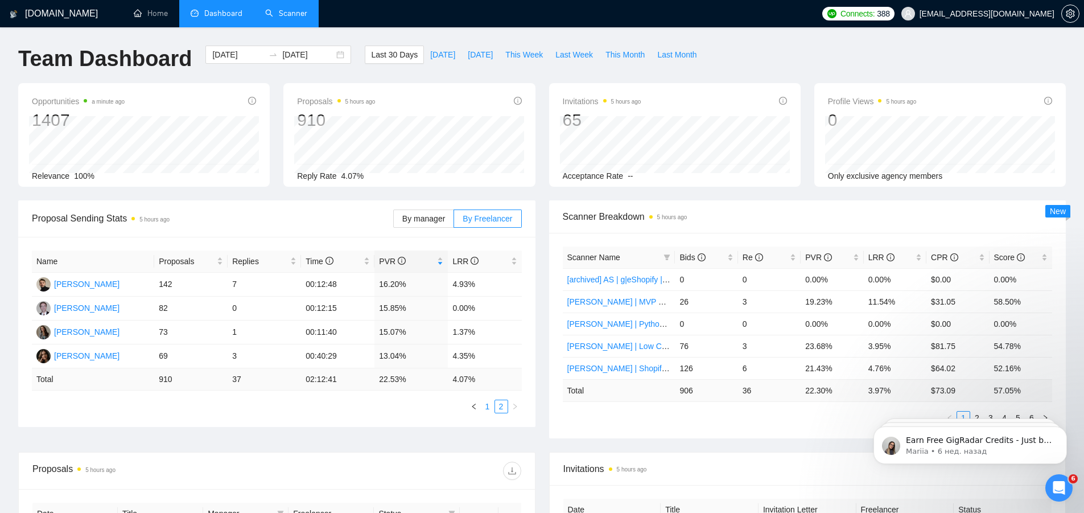
click at [491, 407] on link "1" at bounding box center [487, 406] width 13 height 13
